Goal: Information Seeking & Learning: Learn about a topic

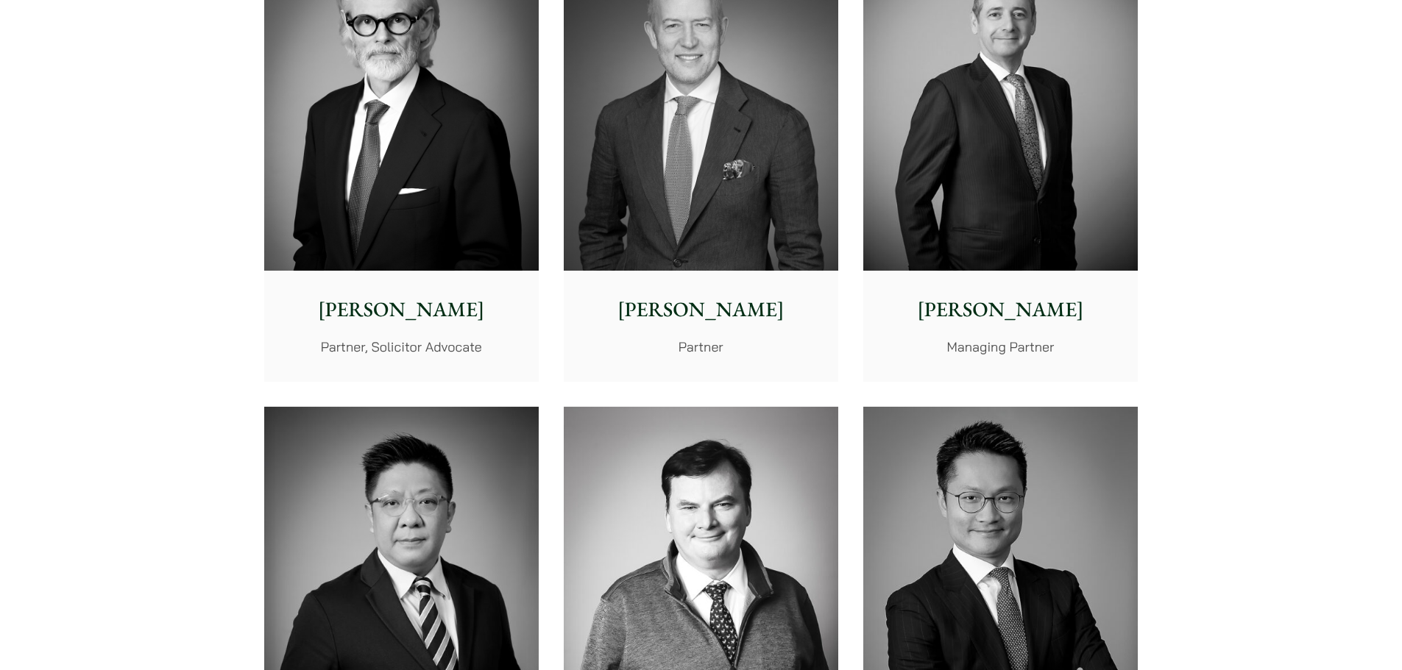
scroll to position [515, 0]
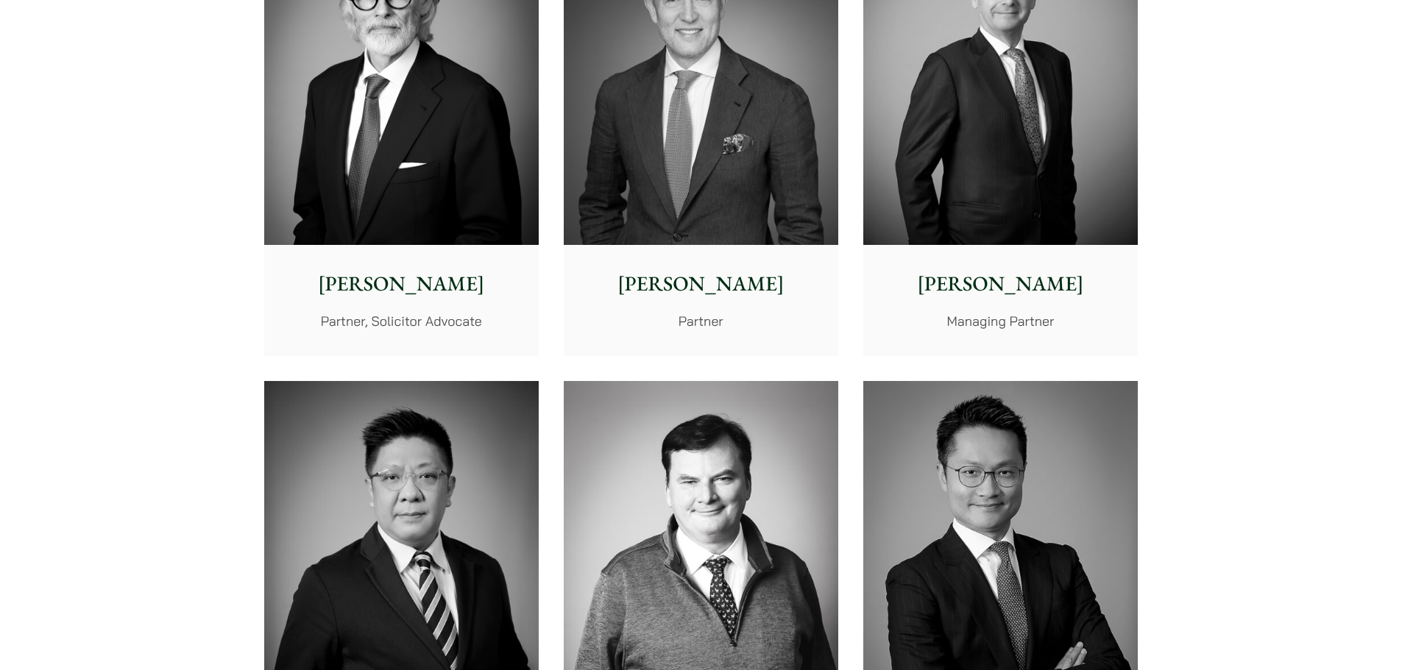
click at [436, 220] on img at bounding box center [401, 73] width 274 height 344
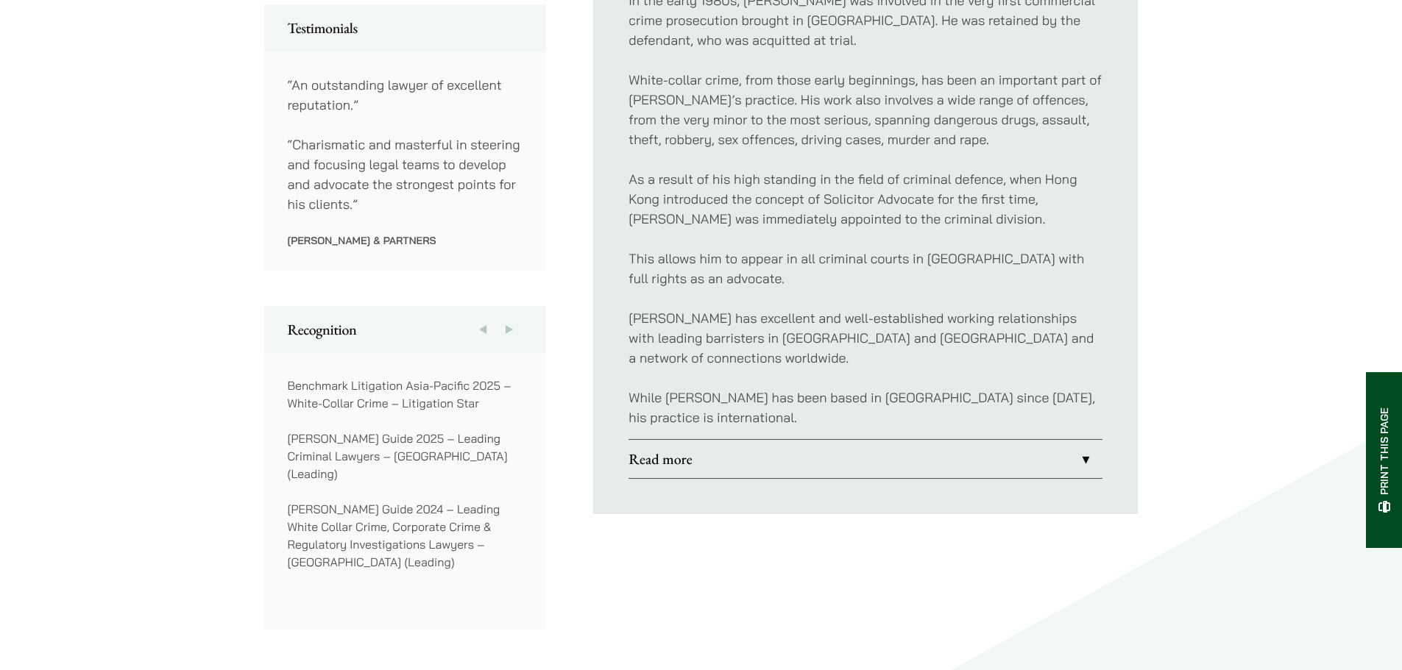
scroll to position [883, 0]
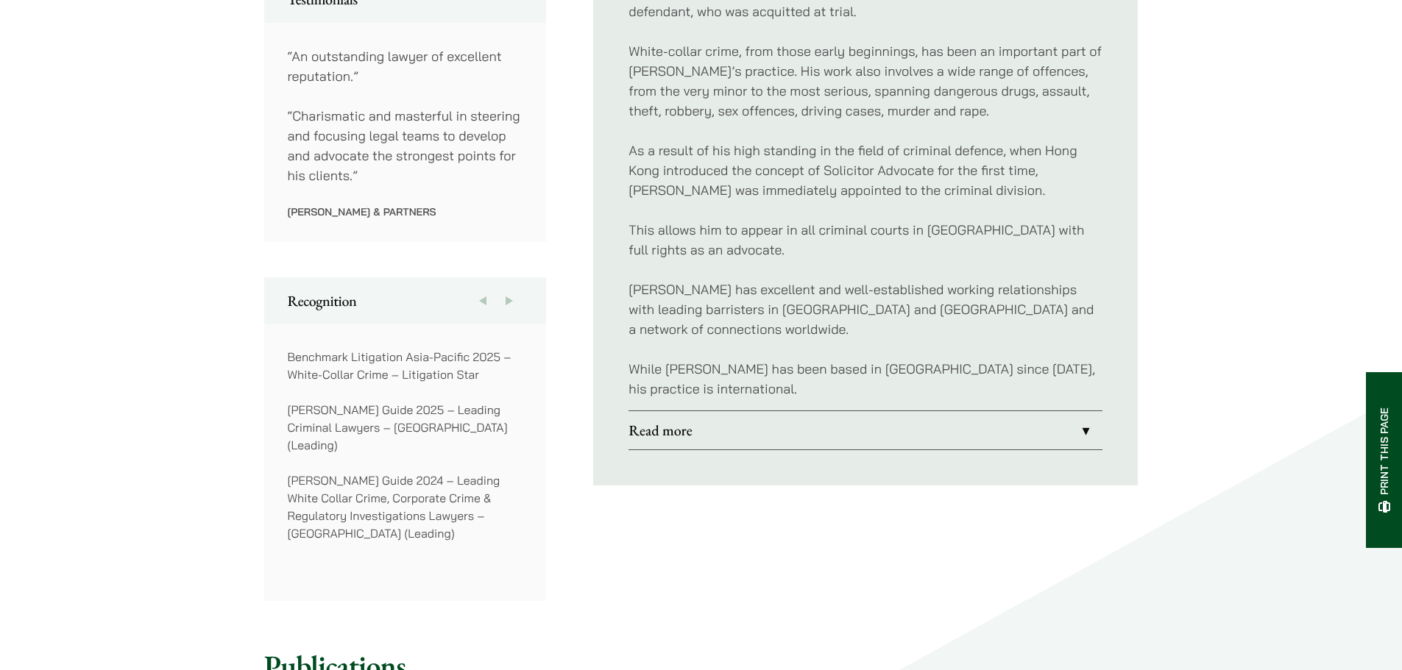
click at [785, 411] on link "Read more" at bounding box center [865, 430] width 474 height 38
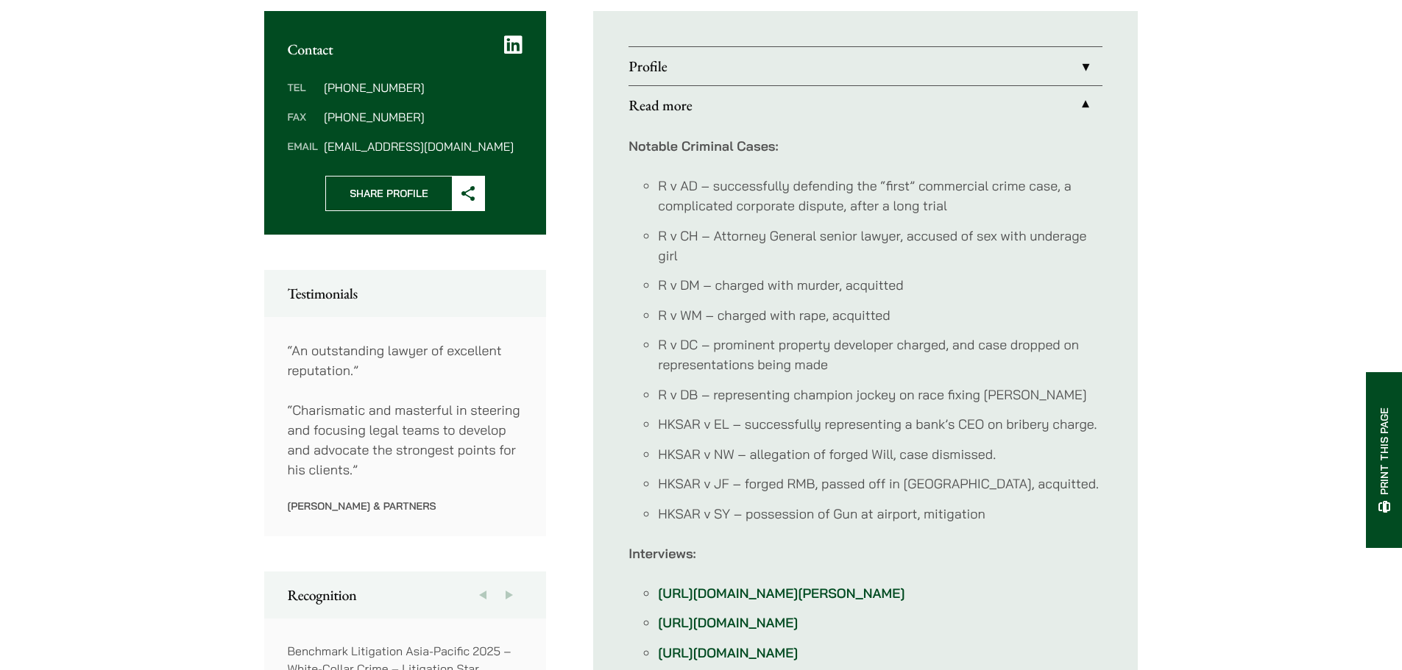
scroll to position [515, 0]
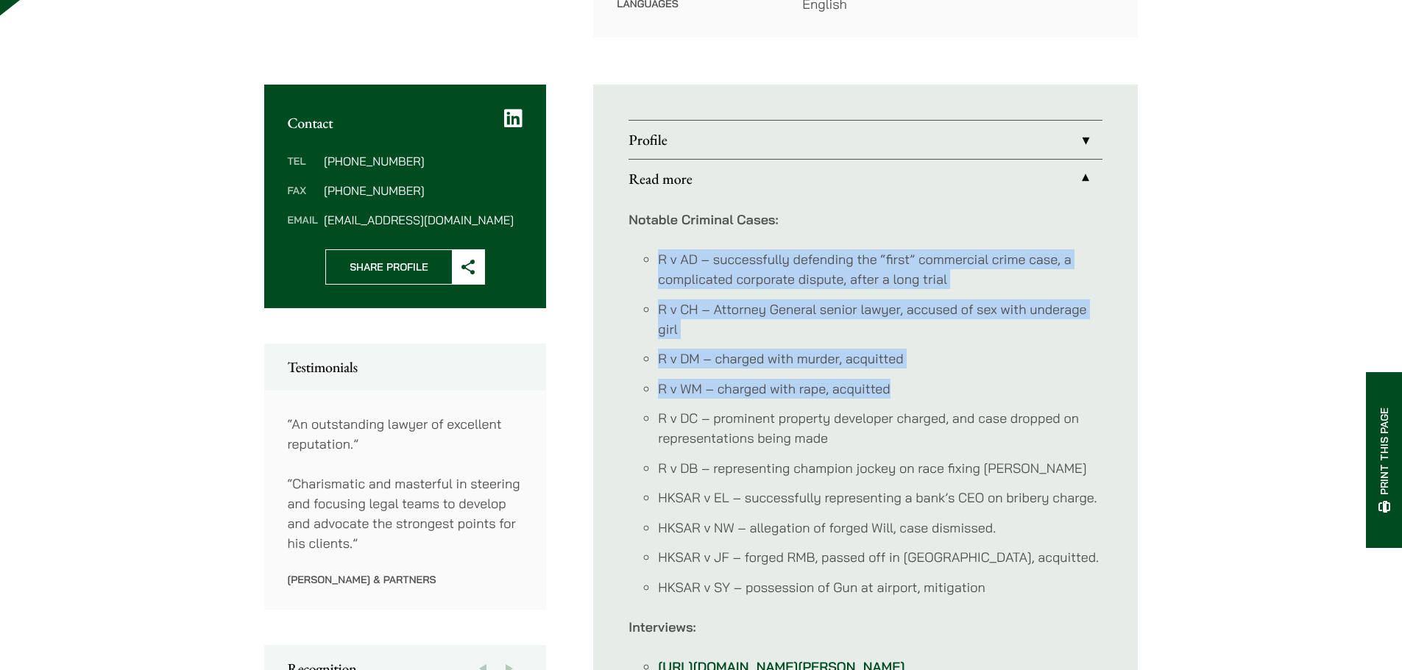
drag, startPoint x: 890, startPoint y: 371, endPoint x: 648, endPoint y: 219, distance: 286.0
click at [648, 219] on div "Notable Criminal Cases: R v AD – successfully defending the “first” commercial …" at bounding box center [865, 572] width 474 height 749
click at [741, 258] on li "R v AD – successfully defending the “first” commercial crime case, a complicate…" at bounding box center [880, 269] width 444 height 40
drag, startPoint x: 898, startPoint y: 371, endPoint x: 644, endPoint y: 221, distance: 294.9
click at [644, 221] on div "Notable Criminal Cases: R v AD – successfully defending the “first” commercial …" at bounding box center [865, 572] width 474 height 749
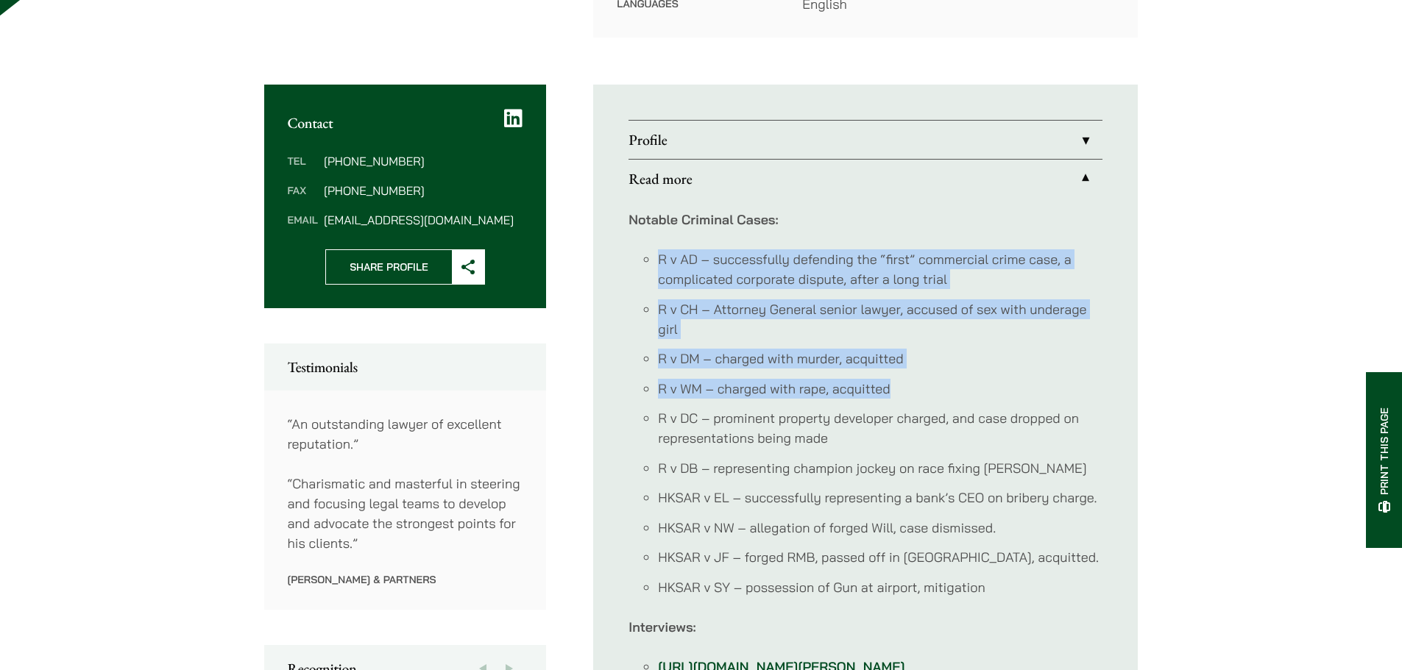
click at [895, 277] on ul "R v AD – successfully defending the “first” commercial crime case, a complicate…" at bounding box center [865, 423] width 474 height 348
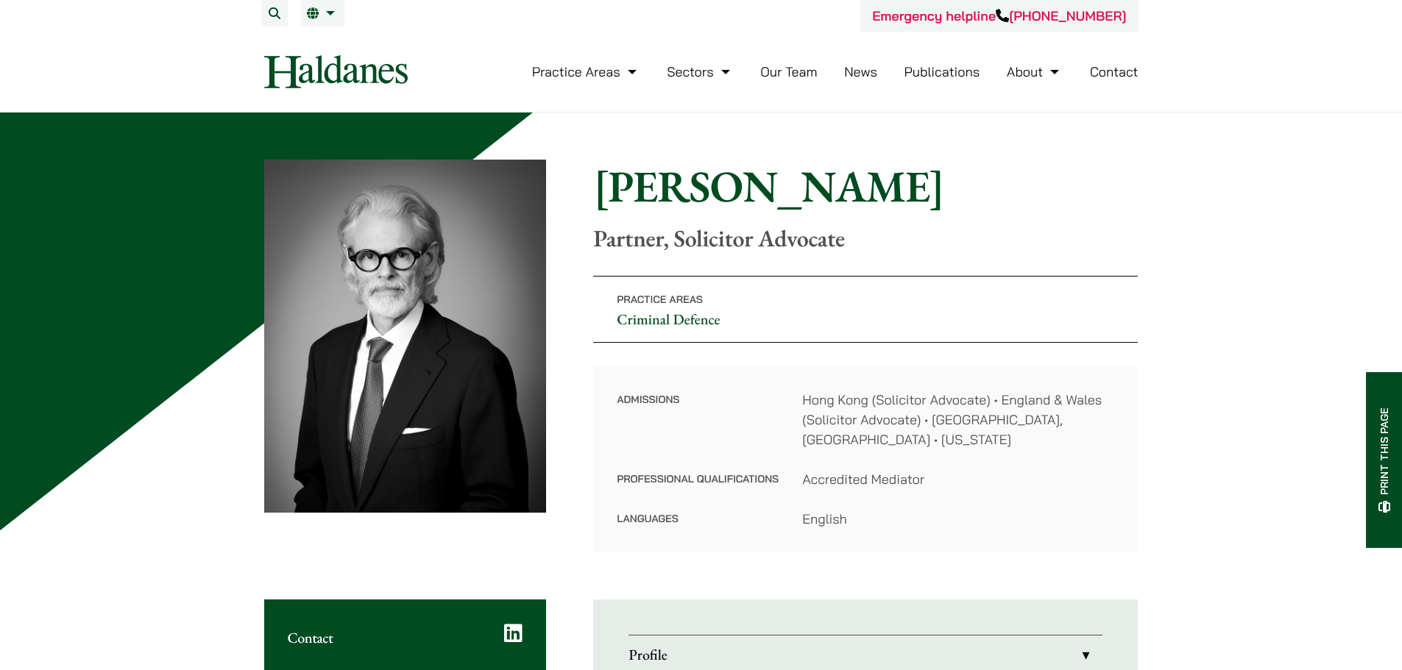
scroll to position [74, 0]
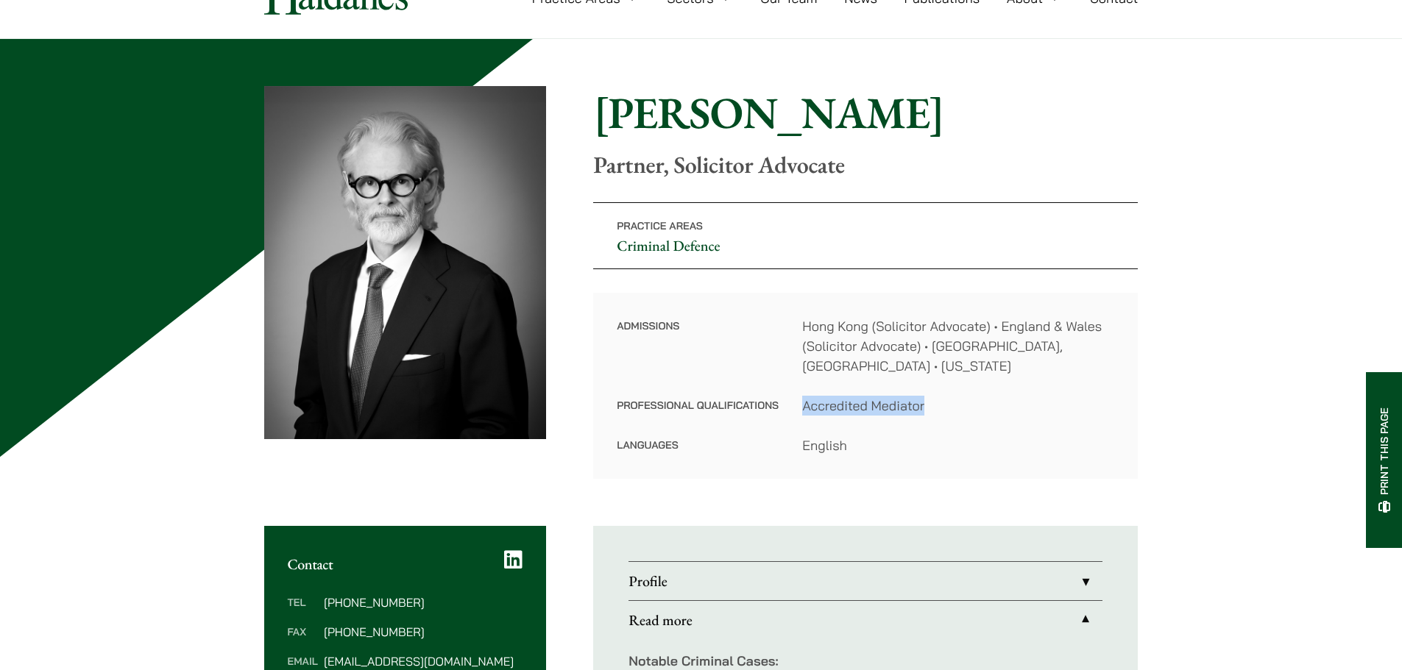
drag, startPoint x: 942, startPoint y: 383, endPoint x: 791, endPoint y: 377, distance: 151.0
click at [791, 377] on dl "Admissions Hong Kong (Solicitor Advocate) • England & Wales (Solicitor Advocate…" at bounding box center [865, 385] width 497 height 139
click at [845, 349] on dd "Hong Kong (Solicitor Advocate) • England & Wales (Solicitor Advocate) • Victori…" at bounding box center [958, 346] width 312 height 60
